Goal: Task Accomplishment & Management: Manage account settings

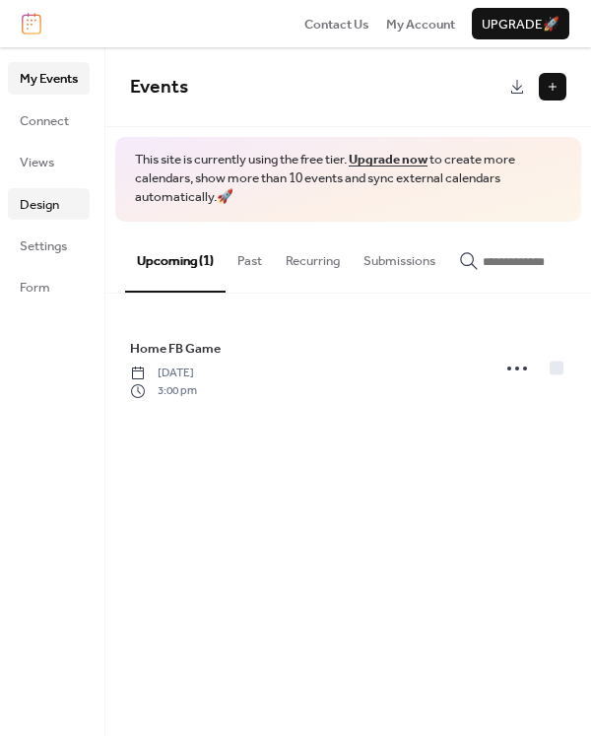
click at [42, 208] on span "Design" at bounding box center [39, 205] width 39 height 20
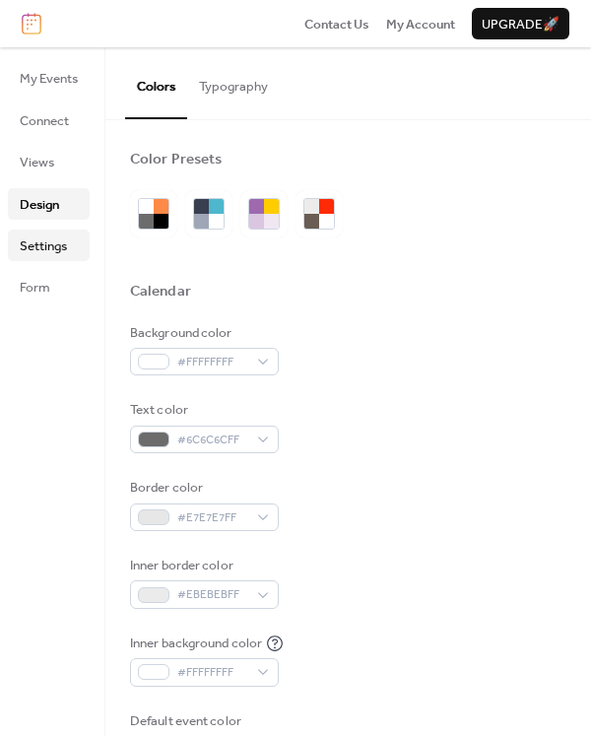
click at [63, 244] on span "Settings" at bounding box center [43, 247] width 47 height 20
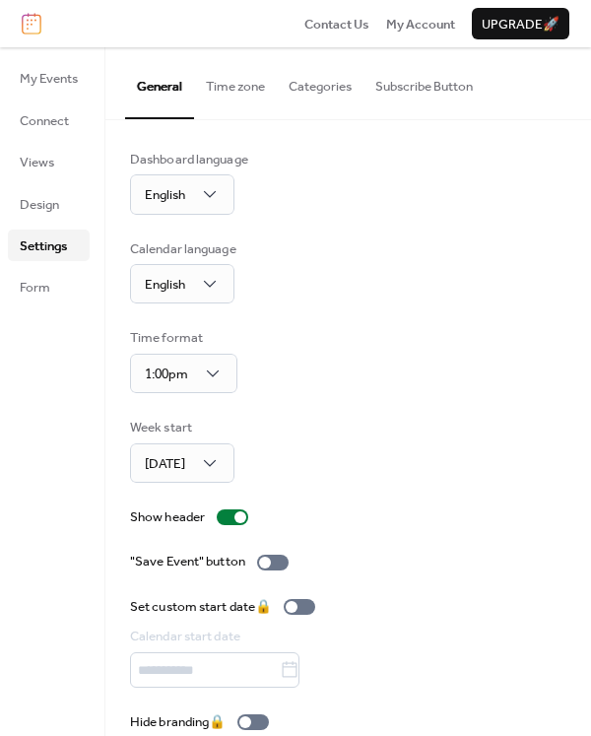
click at [230, 98] on button "Time zone" at bounding box center [235, 81] width 83 height 69
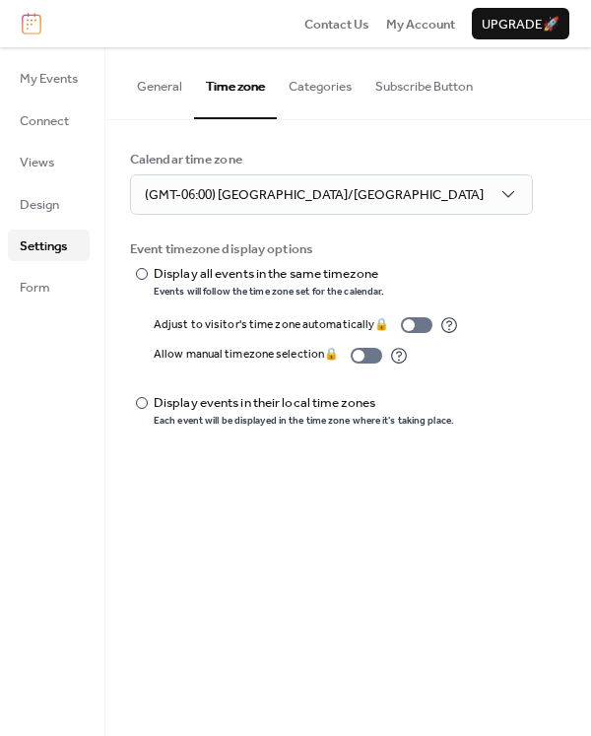
click at [327, 87] on button "Categories" at bounding box center [320, 81] width 87 height 69
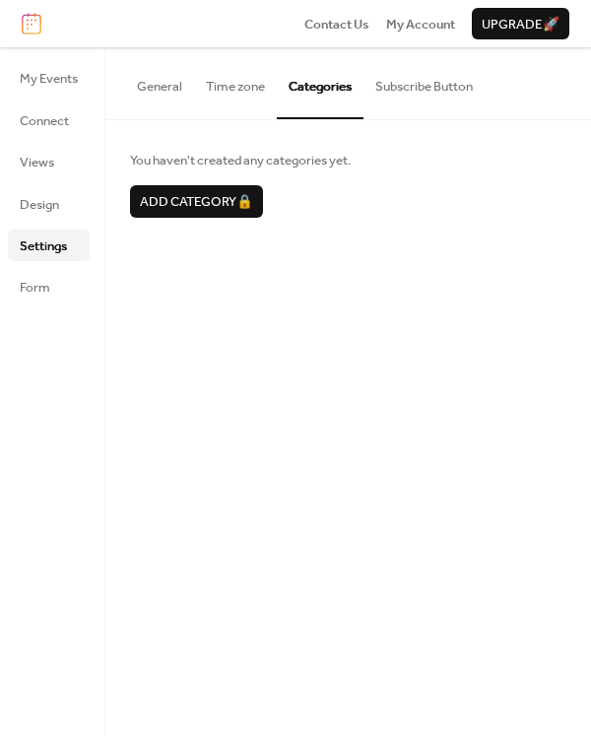
click at [436, 91] on button "Subscribe Button" at bounding box center [424, 81] width 121 height 69
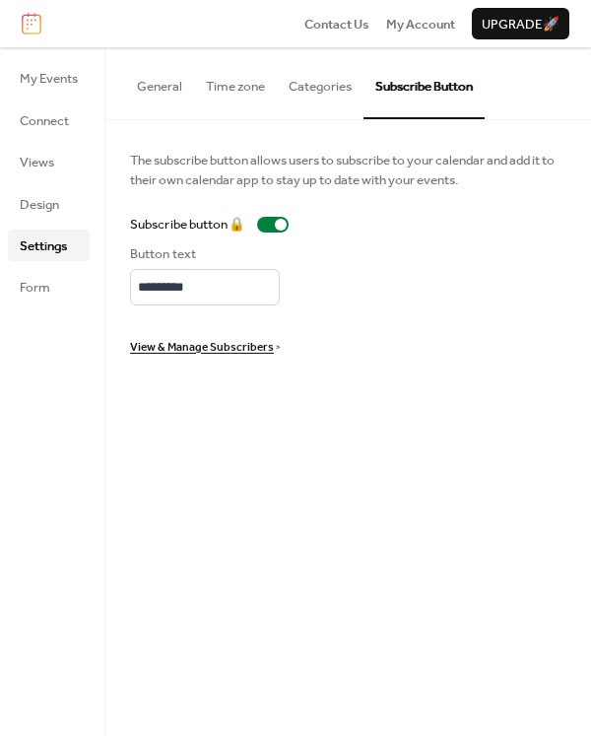
click at [150, 99] on button "General" at bounding box center [159, 81] width 69 height 69
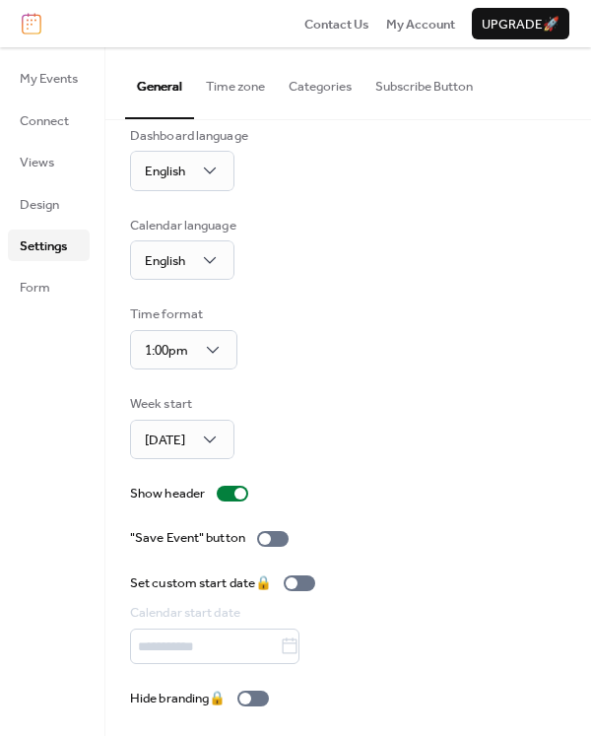
scroll to position [26, 0]
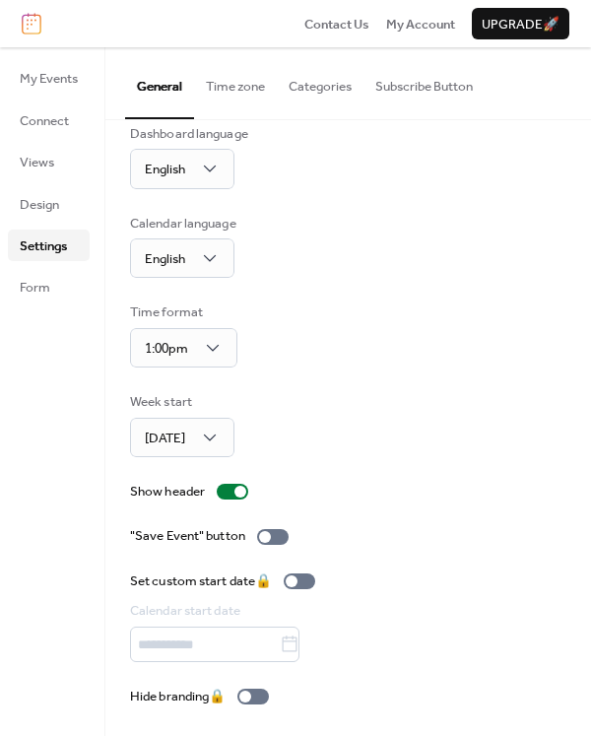
click at [125, 47] on button "General" at bounding box center [159, 82] width 69 height 71
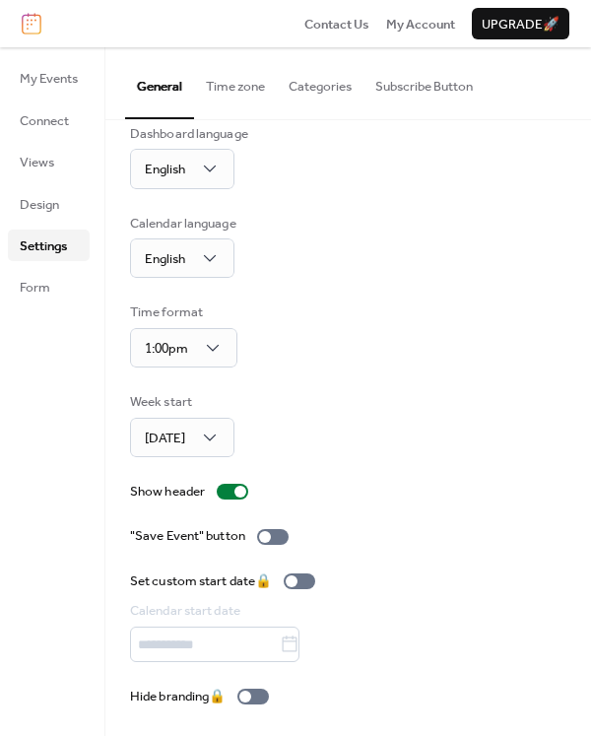
click at [125, 47] on button "General" at bounding box center [159, 82] width 69 height 71
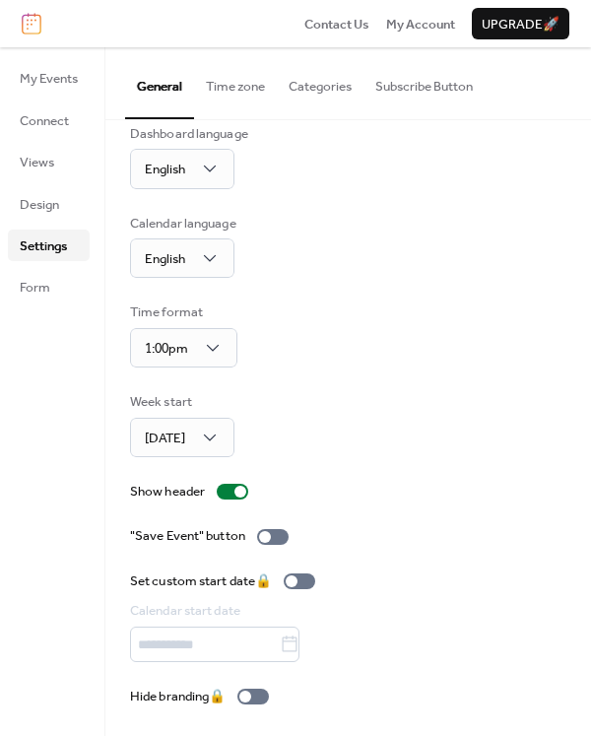
click at [125, 47] on button "General" at bounding box center [159, 82] width 69 height 71
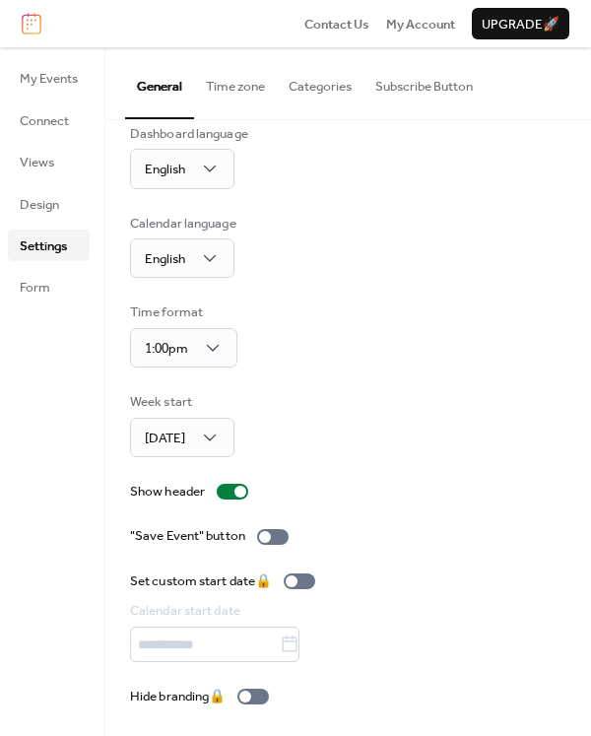
click at [125, 47] on button "General" at bounding box center [159, 82] width 69 height 71
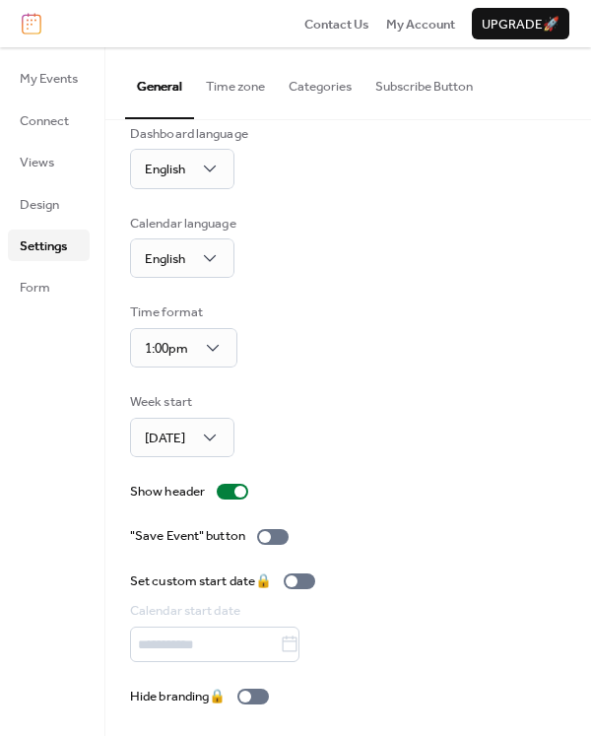
click at [125, 47] on button "General" at bounding box center [159, 82] width 69 height 71
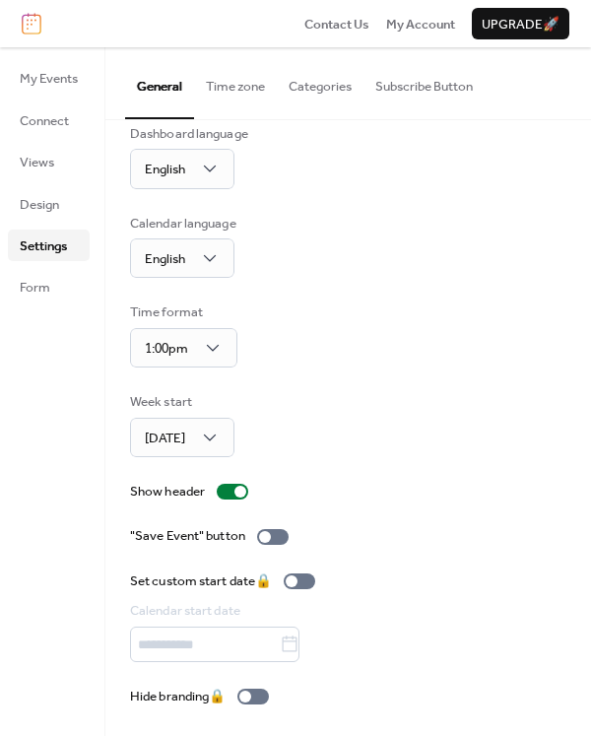
click at [125, 47] on button "General" at bounding box center [159, 82] width 69 height 71
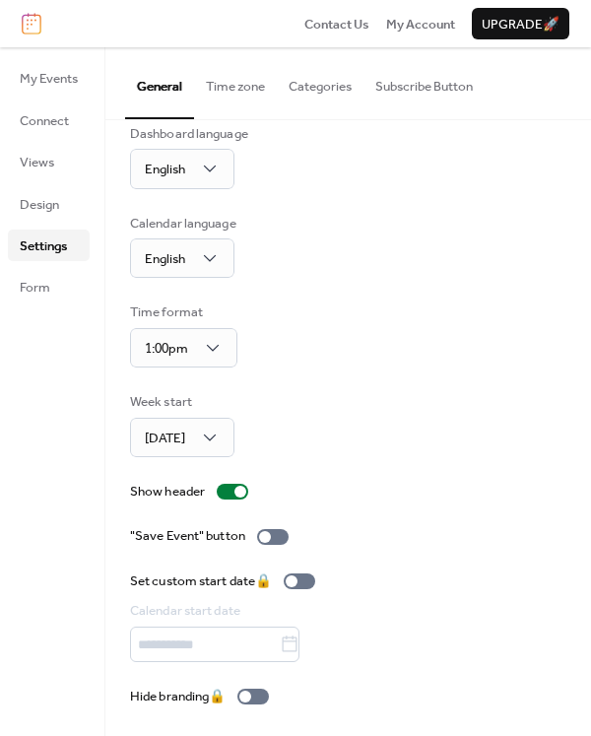
click at [125, 47] on button "General" at bounding box center [159, 82] width 69 height 71
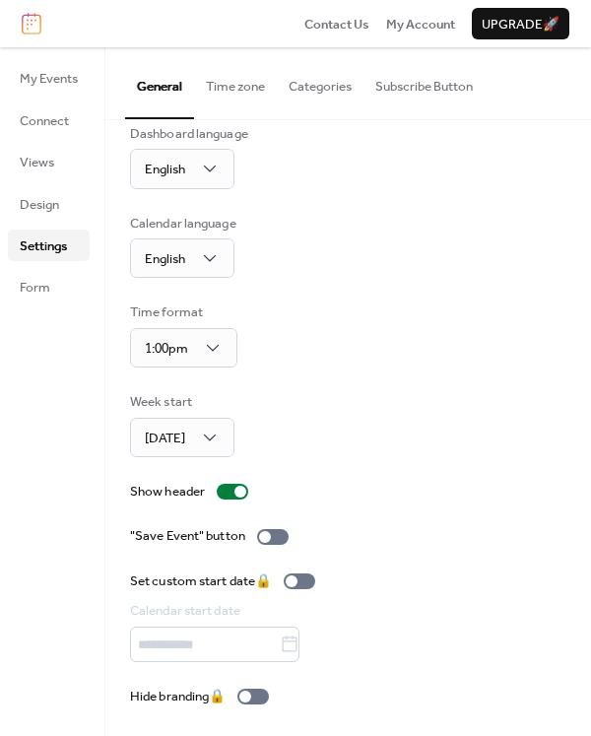
click at [125, 47] on button "General" at bounding box center [159, 82] width 69 height 71
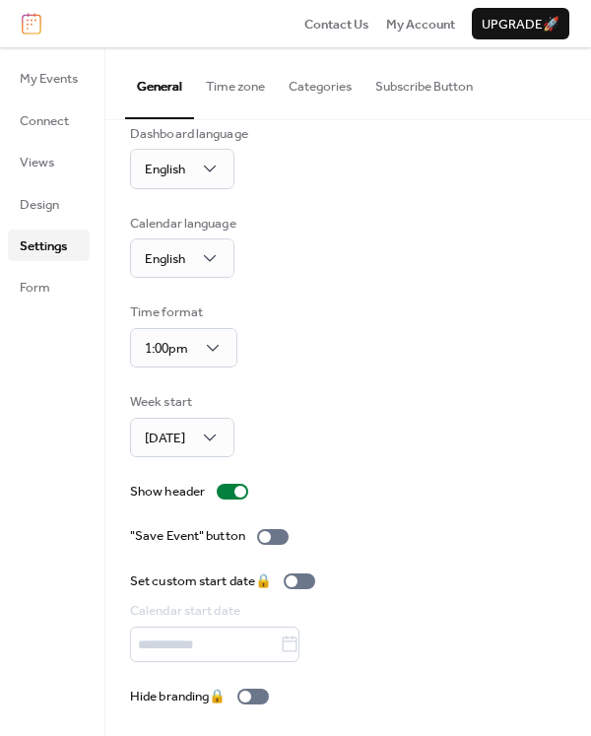
click at [125, 47] on button "General" at bounding box center [159, 82] width 69 height 71
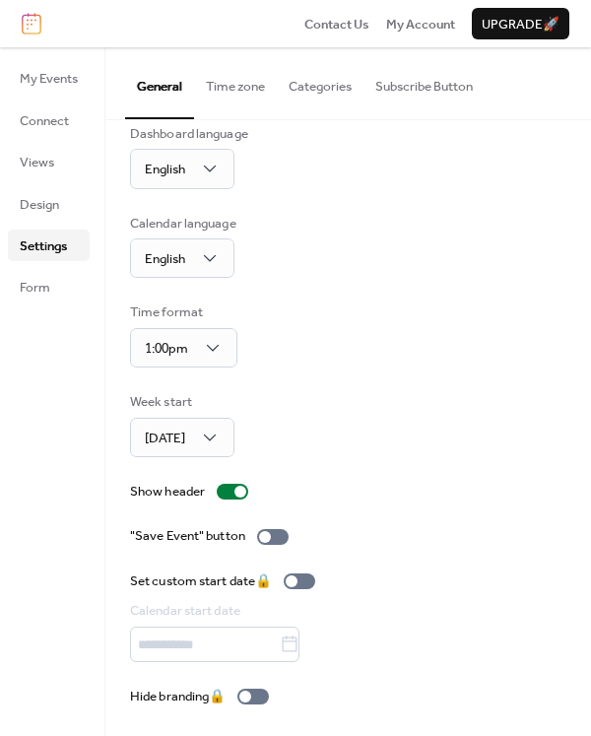
click at [125, 47] on button "General" at bounding box center [159, 82] width 69 height 71
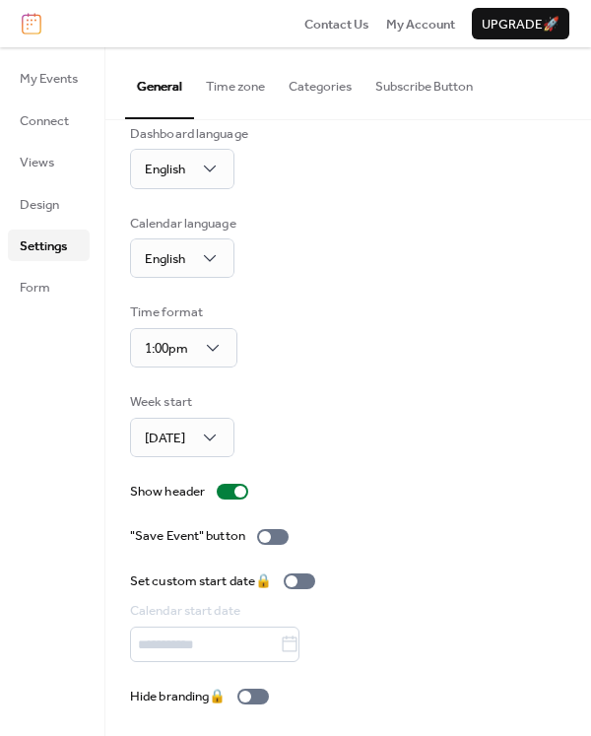
click at [125, 47] on button "General" at bounding box center [159, 82] width 69 height 71
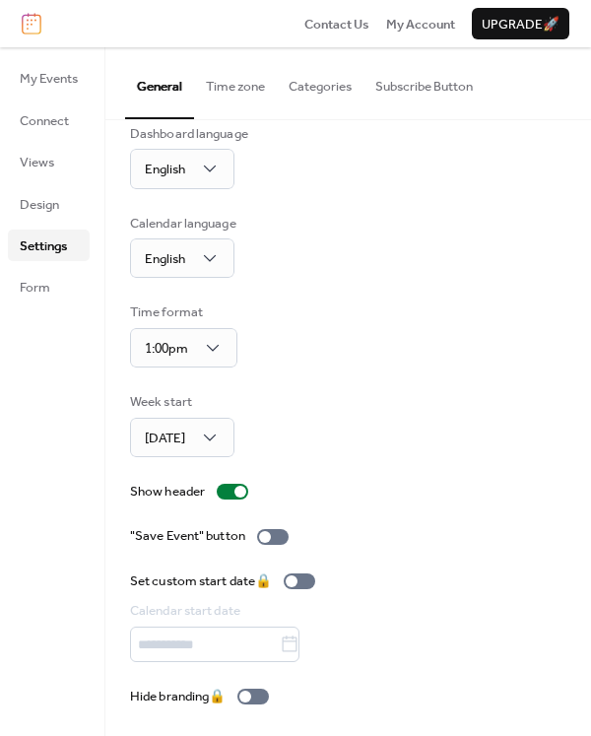
click at [125, 47] on button "General" at bounding box center [159, 82] width 69 height 71
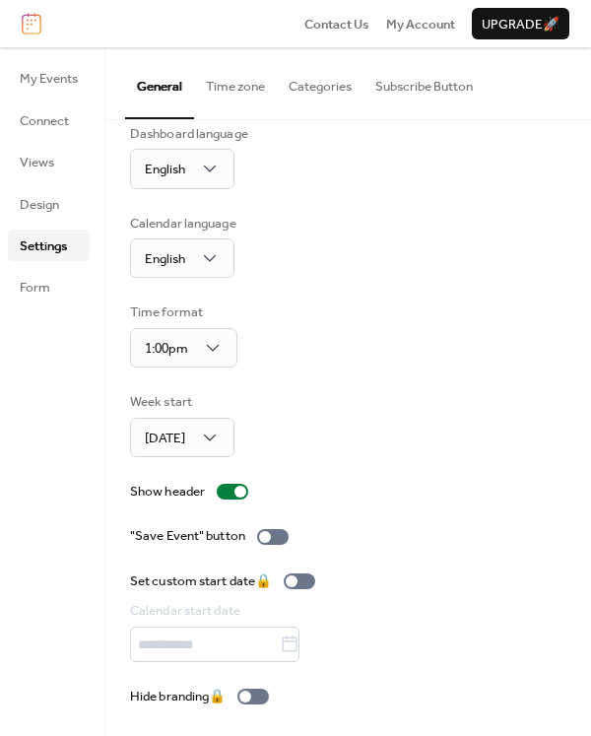
click at [125, 47] on button "General" at bounding box center [159, 82] width 69 height 71
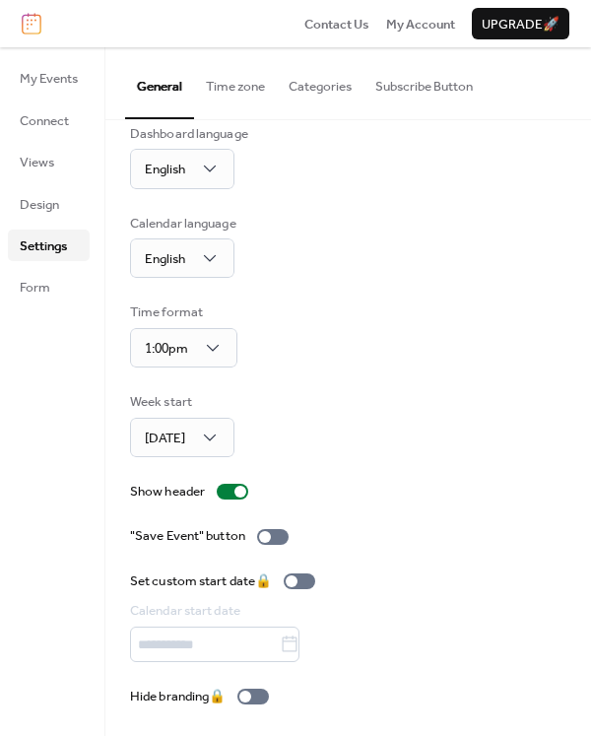
click at [125, 47] on button "General" at bounding box center [159, 82] width 69 height 71
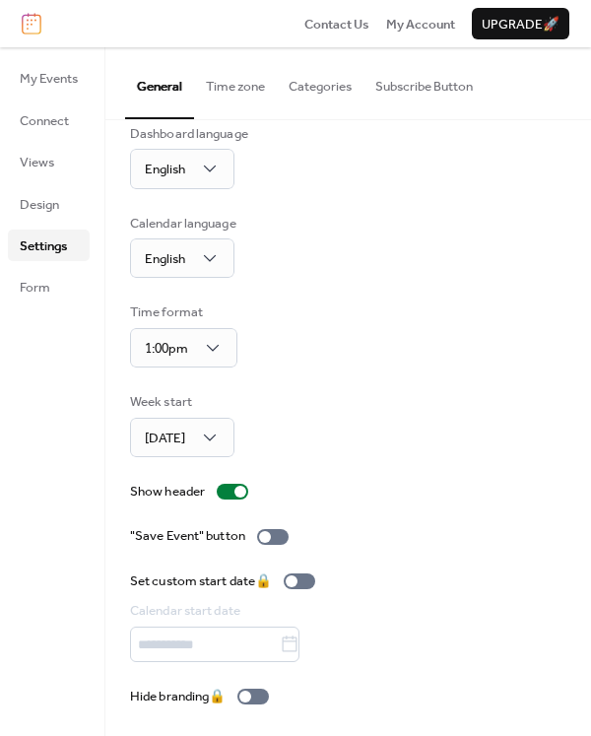
click at [125, 47] on button "General" at bounding box center [159, 82] width 69 height 71
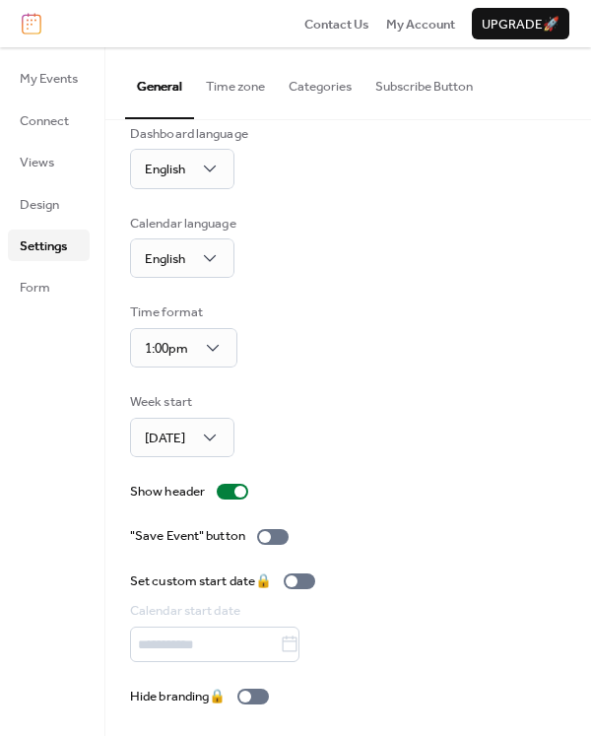
click at [125, 47] on button "General" at bounding box center [159, 82] width 69 height 71
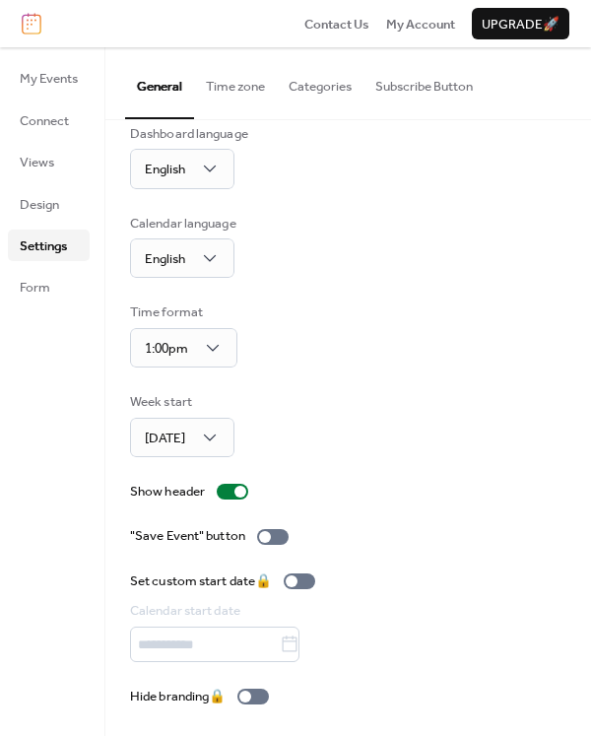
click at [125, 47] on button "General" at bounding box center [159, 82] width 69 height 71
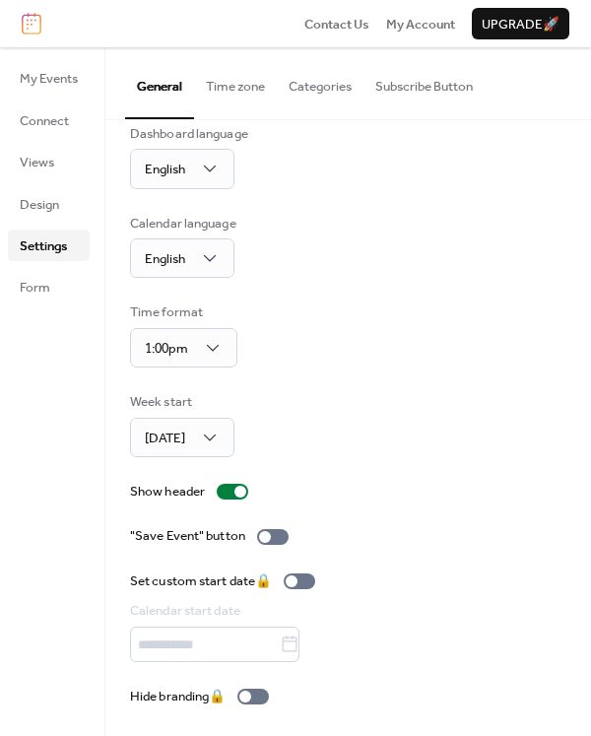
click at [125, 47] on button "General" at bounding box center [159, 82] width 69 height 71
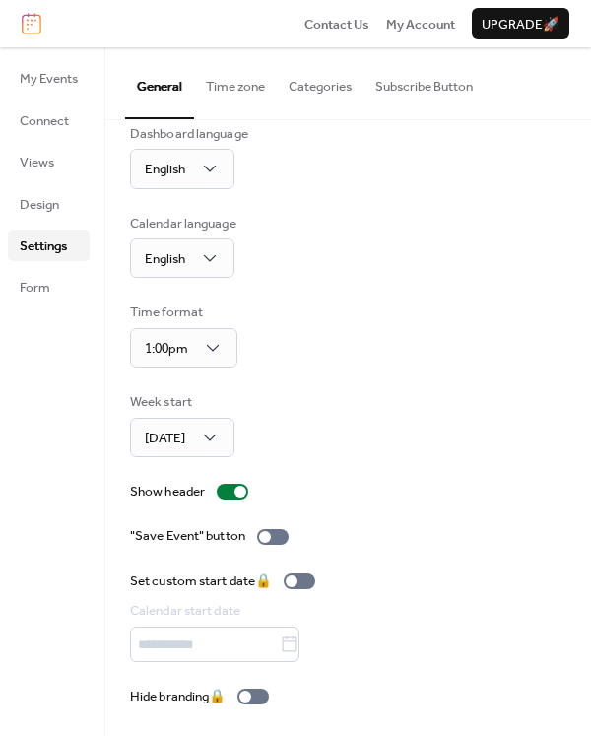
click at [125, 47] on button "General" at bounding box center [159, 82] width 69 height 71
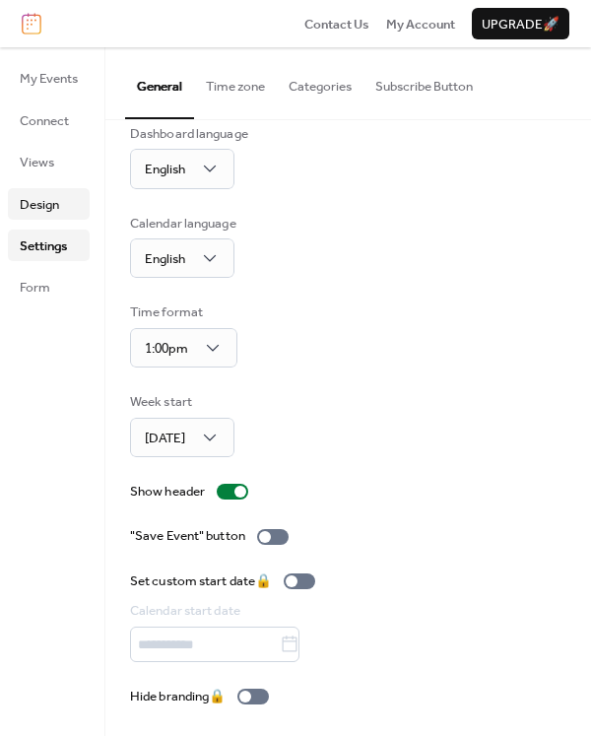
click at [73, 204] on link "Design" at bounding box center [49, 204] width 82 height 32
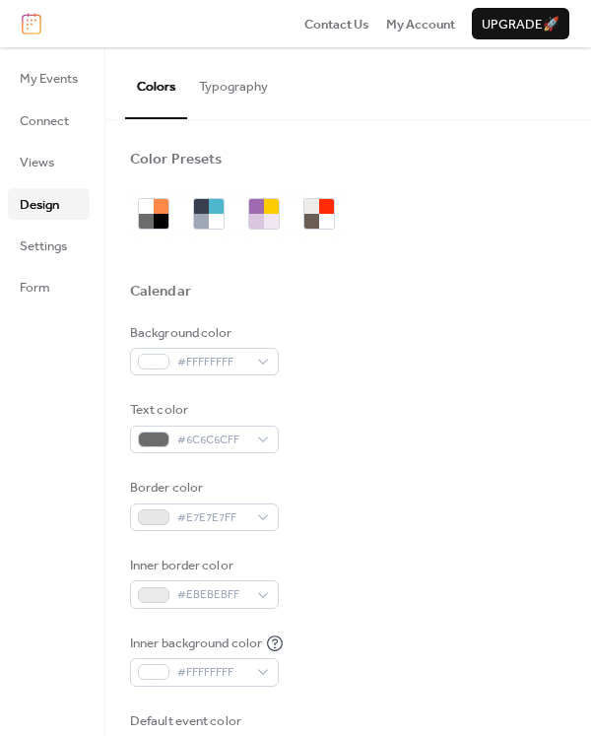
click at [62, 180] on ul "My Events Connect Views Design Settings Form" at bounding box center [49, 182] width 82 height 241
click at [56, 168] on link "Views" at bounding box center [49, 162] width 82 height 32
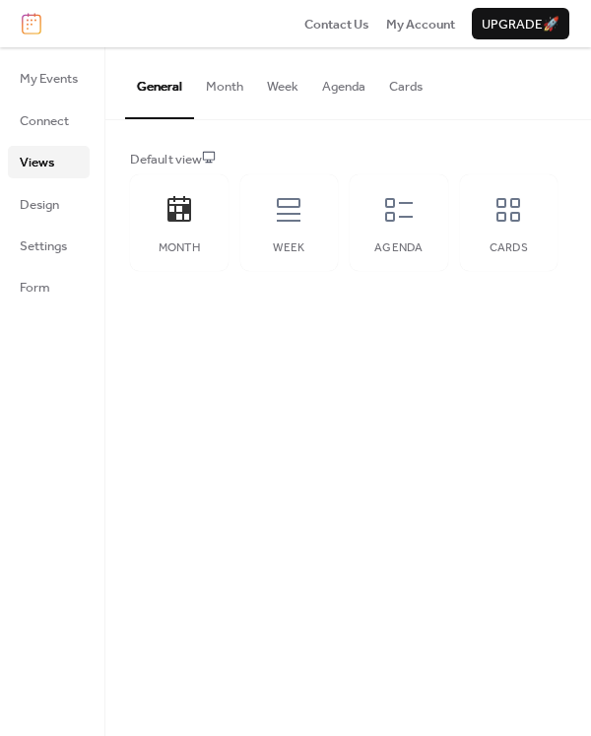
click at [216, 78] on button "Month" at bounding box center [224, 81] width 61 height 69
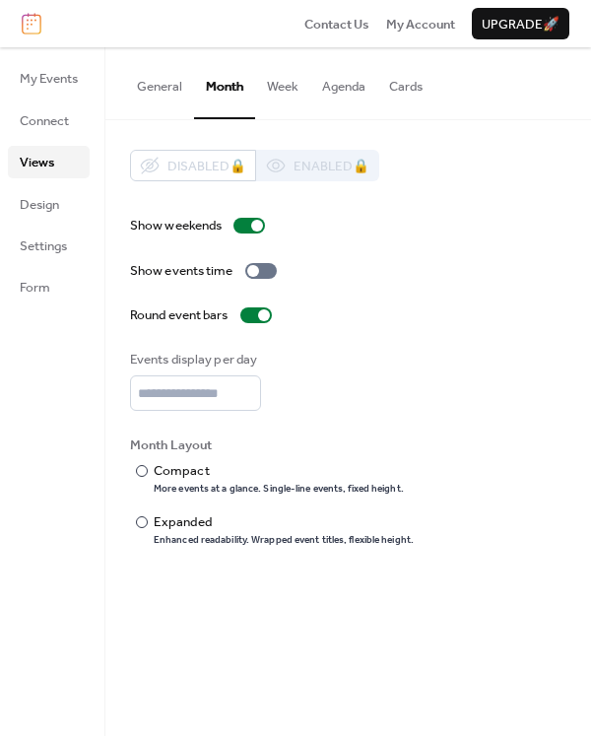
drag, startPoint x: 273, startPoint y: 71, endPoint x: 291, endPoint y: 77, distance: 18.7
click at [272, 71] on button "Week" at bounding box center [282, 81] width 55 height 69
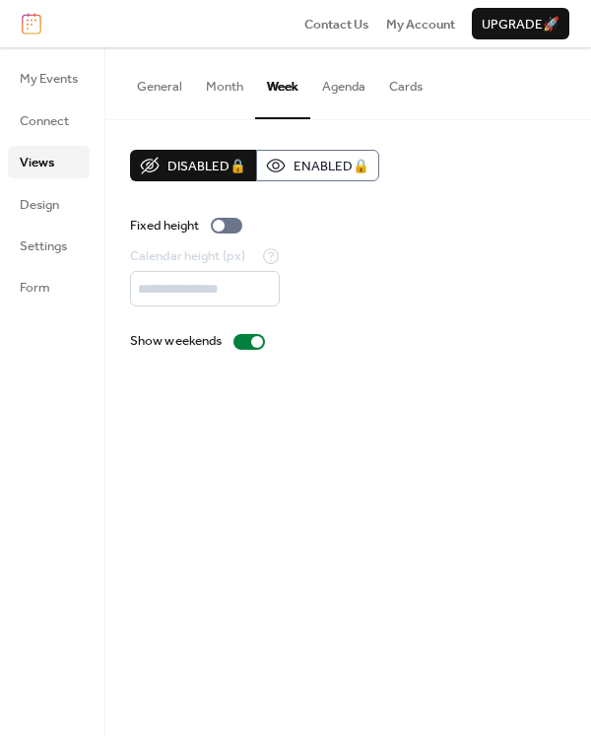
drag, startPoint x: 342, startPoint y: 91, endPoint x: 367, endPoint y: 82, distance: 26.2
click at [343, 91] on button "Agenda" at bounding box center [344, 81] width 67 height 69
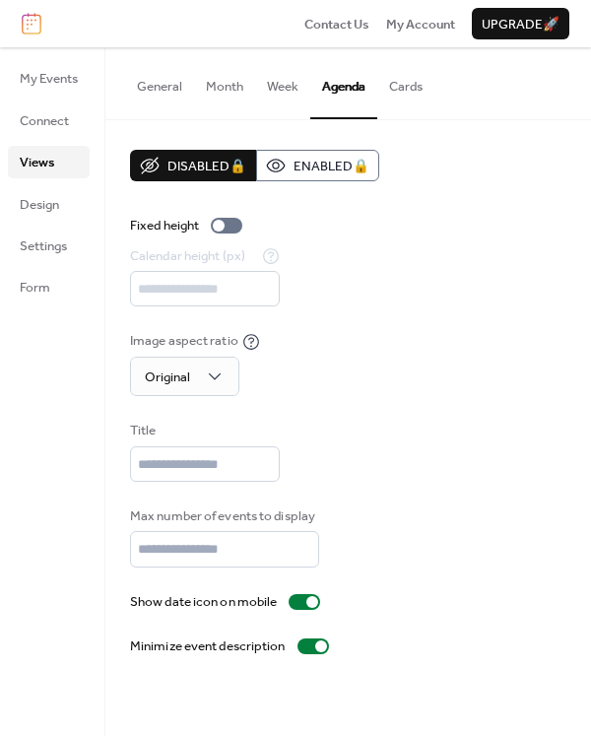
drag, startPoint x: 394, startPoint y: 96, endPoint x: 389, endPoint y: 87, distance: 10.1
click at [391, 98] on button "Cards" at bounding box center [406, 81] width 57 height 69
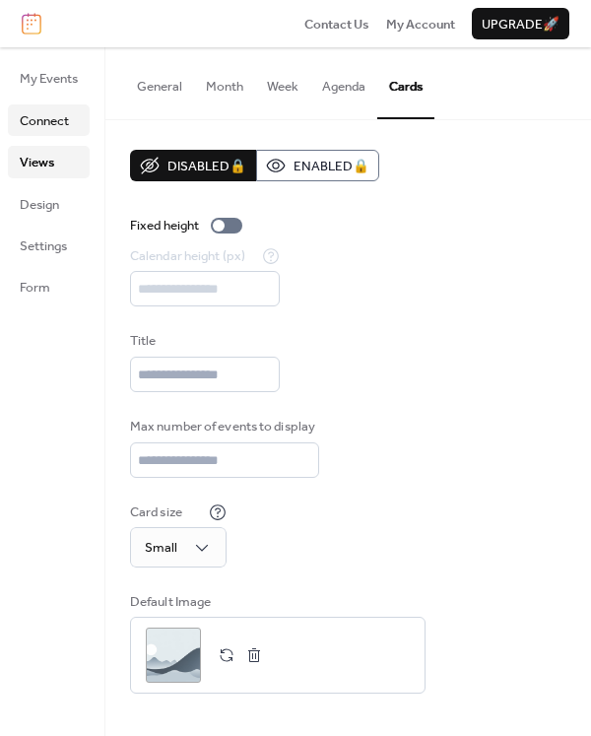
click at [40, 116] on span "Connect" at bounding box center [44, 121] width 49 height 20
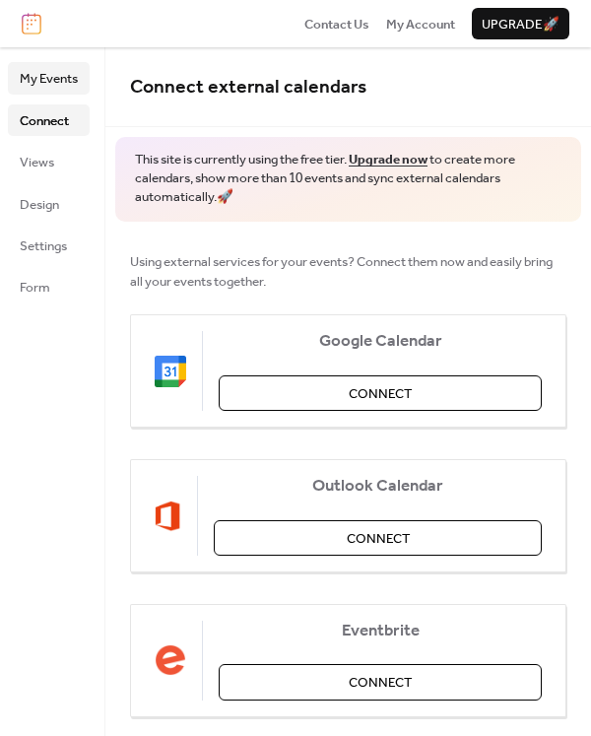
drag, startPoint x: 56, startPoint y: 108, endPoint x: 49, endPoint y: 91, distance: 19.0
click at [56, 111] on span "Connect" at bounding box center [44, 121] width 49 height 20
click at [49, 89] on span "My Events" at bounding box center [49, 79] width 58 height 20
